Goal: Find specific page/section: Find specific page/section

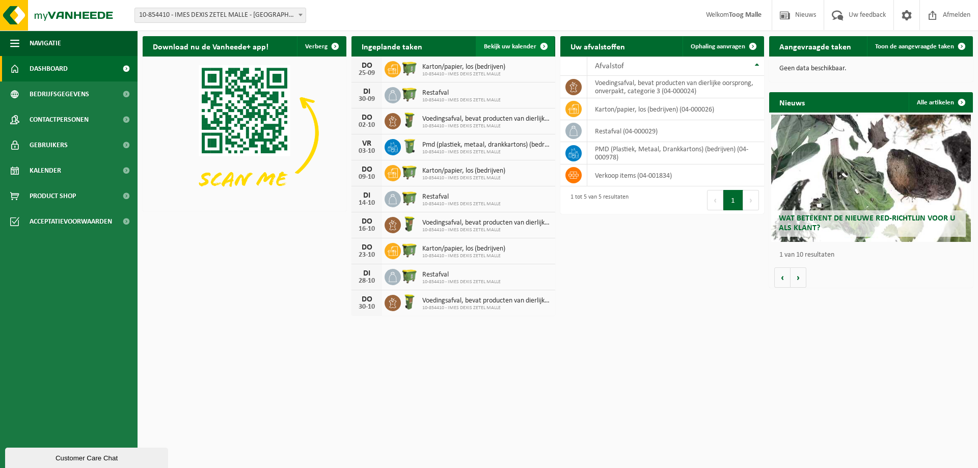
click at [545, 46] on span at bounding box center [544, 46] width 20 height 20
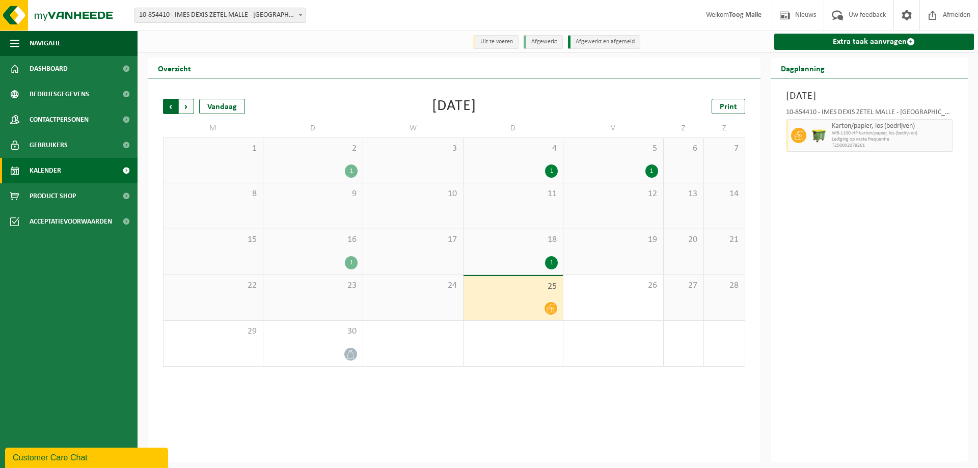
click at [185, 105] on span "Volgende" at bounding box center [186, 106] width 15 height 15
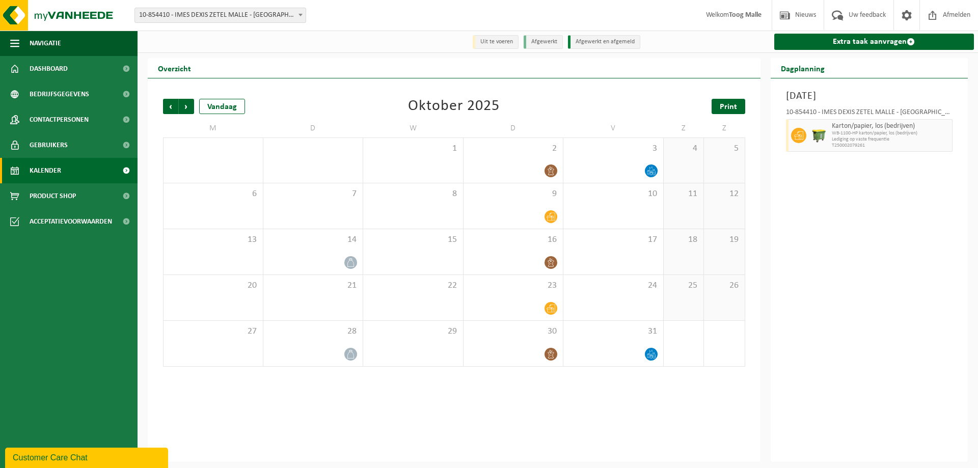
click at [722, 107] on span "Print" at bounding box center [728, 107] width 17 height 8
